Goal: Find specific page/section: Find specific page/section

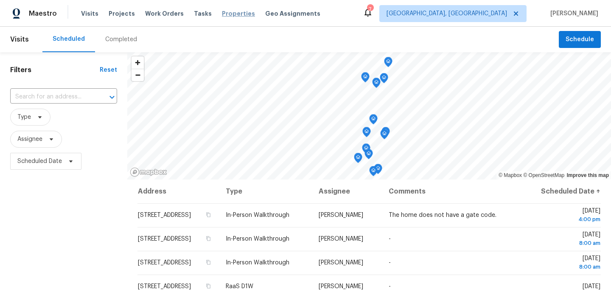
click at [229, 13] on span "Properties" at bounding box center [238, 13] width 33 height 8
